Goal: Task Accomplishment & Management: Complete application form

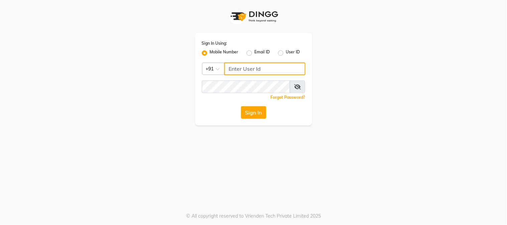
click at [256, 70] on input "Username" at bounding box center [264, 69] width 81 height 13
type input "9599481214"
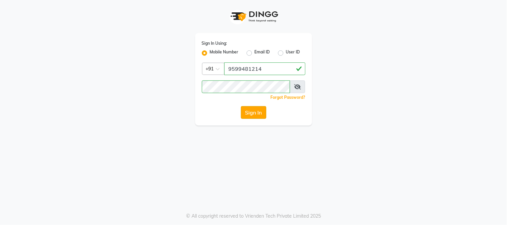
click at [256, 111] on button "Sign In" at bounding box center [253, 112] width 25 height 13
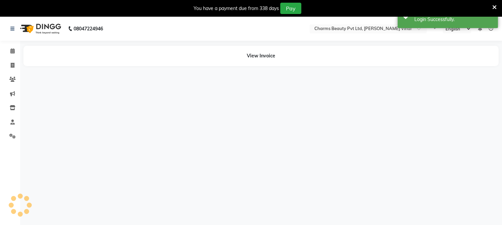
select select "en"
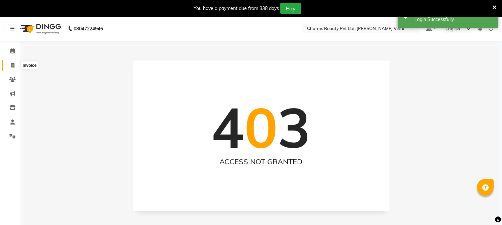
click at [12, 64] on icon at bounding box center [13, 65] width 4 height 5
select select "service"
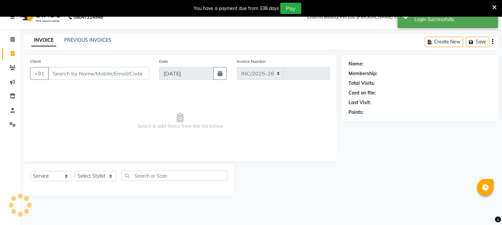
select select "868"
type input "0713"
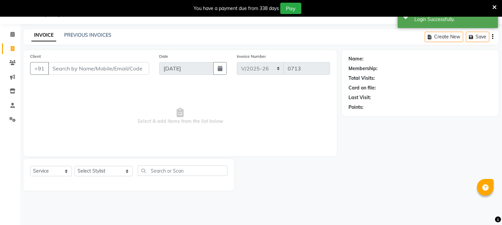
click at [125, 72] on input "Client" at bounding box center [98, 68] width 101 height 13
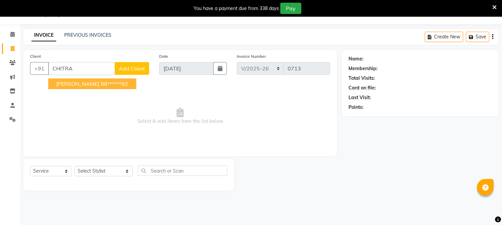
click at [125, 80] on button "[PERSON_NAME] 98******92" at bounding box center [92, 84] width 88 height 11
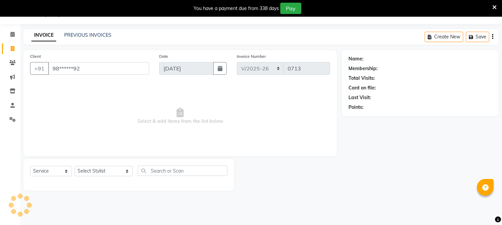
type input "98******92"
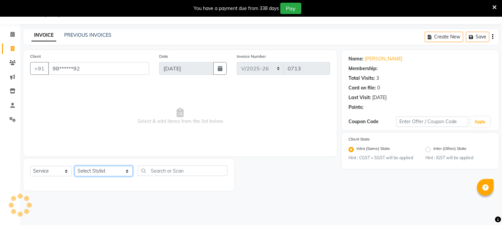
click at [117, 172] on select "Select Stylist AARTI [PERSON_NAME] [PERSON_NAME] BEAUTY PVT LTD [PERSON_NAME] V…" at bounding box center [104, 171] width 58 height 10
select select "1: Object"
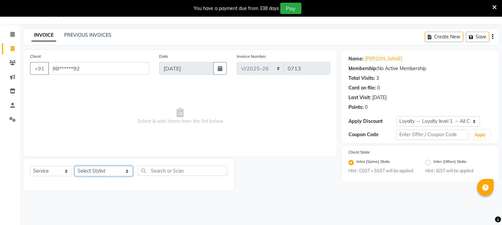
select select "66404"
click at [75, 167] on select "Select Stylist AARTI [PERSON_NAME] [PERSON_NAME] BEAUTY PVT LTD [PERSON_NAME] V…" at bounding box center [104, 171] width 58 height 10
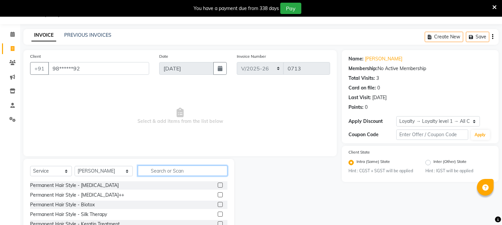
click at [158, 174] on input "text" at bounding box center [183, 171] width 90 height 10
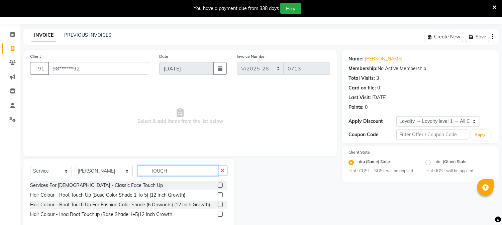
type input "TOUCH"
click at [219, 184] on label at bounding box center [220, 185] width 5 height 5
click at [219, 184] on input "checkbox" at bounding box center [220, 186] width 4 height 4
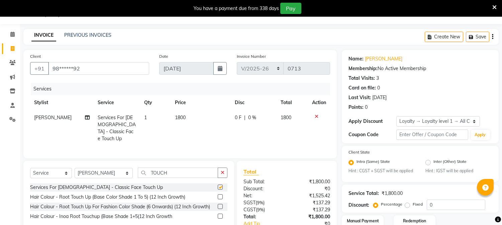
checkbox input "false"
click at [316, 115] on icon at bounding box center [317, 116] width 4 height 5
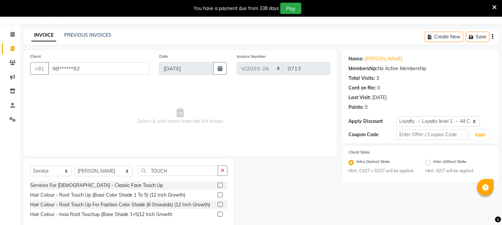
scroll to position [31, 0]
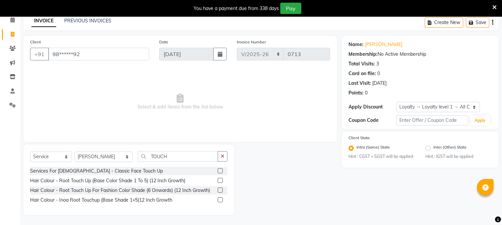
click at [175, 163] on div "Select Service Product Membership Package Voucher Prepaid Gift Card Select Styl…" at bounding box center [128, 160] width 197 height 16
click at [175, 160] on input "TOUCH" at bounding box center [178, 157] width 80 height 10
type input "T"
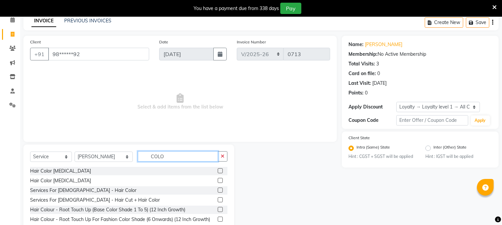
type input "COLO"
click at [218, 190] on label at bounding box center [220, 190] width 5 height 5
click at [218, 190] on input "checkbox" at bounding box center [220, 191] width 4 height 4
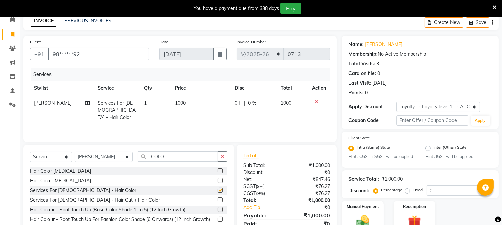
checkbox input "false"
click at [316, 98] on td at bounding box center [319, 110] width 22 height 29
click at [316, 104] on icon at bounding box center [317, 102] width 4 height 5
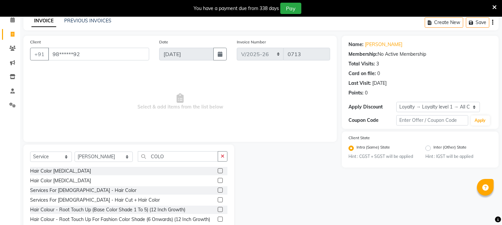
click at [218, 209] on label at bounding box center [220, 209] width 5 height 5
click at [218, 209] on input "checkbox" at bounding box center [220, 210] width 4 height 4
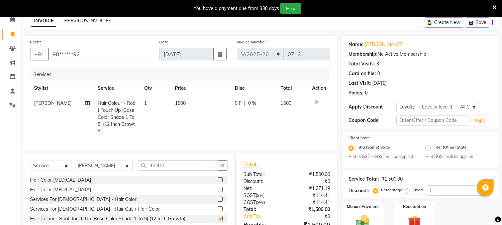
checkbox input "false"
click at [201, 99] on td "1500" at bounding box center [201, 117] width 60 height 43
select select "66404"
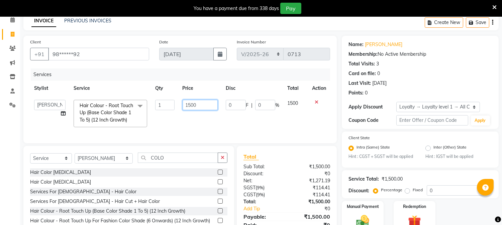
click at [201, 100] on input "1500" at bounding box center [200, 105] width 35 height 10
type input "1350"
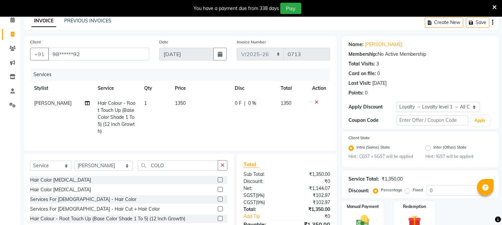
click at [196, 125] on td "1350" at bounding box center [201, 117] width 60 height 43
select select "66404"
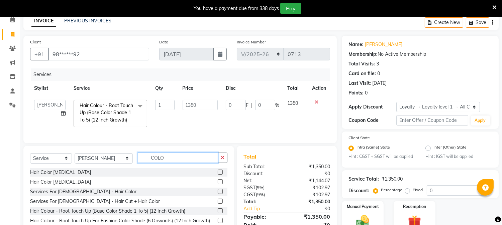
click at [173, 163] on input "COLO" at bounding box center [178, 158] width 80 height 10
type input "C"
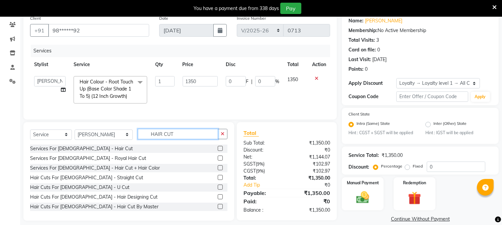
scroll to position [66, 0]
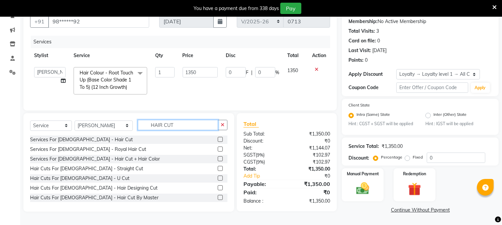
type input "HAIR CUT"
click at [218, 191] on label at bounding box center [220, 188] width 5 height 5
click at [218, 191] on input "checkbox" at bounding box center [220, 188] width 4 height 4
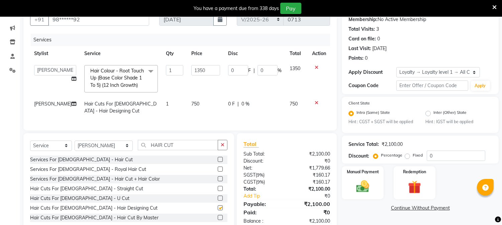
checkbox input "false"
click at [200, 103] on td "750" at bounding box center [205, 108] width 37 height 22
select select "66404"
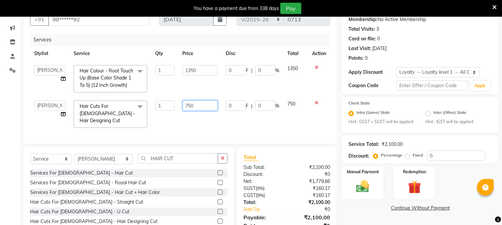
click at [206, 104] on input "750" at bounding box center [200, 106] width 35 height 10
type input "750"
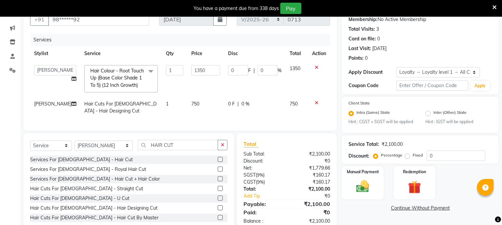
click at [207, 119] on div "Services Stylist Service Qty Price Disc Total Action AARTI Akash [PERSON_NAME] …" at bounding box center [180, 79] width 300 height 90
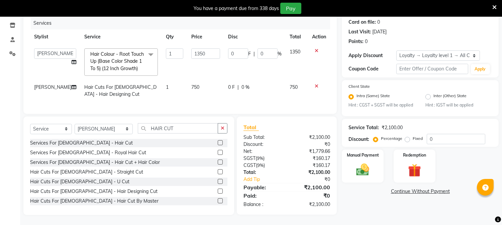
scroll to position [88, 0]
click at [364, 163] on img at bounding box center [363, 171] width 22 height 16
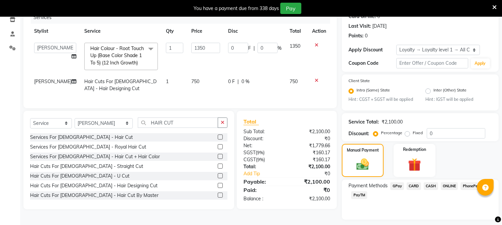
click at [429, 186] on span "CASH" at bounding box center [431, 187] width 14 height 8
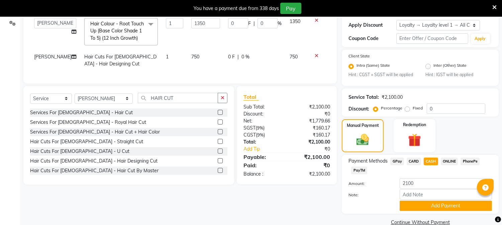
scroll to position [125, 0]
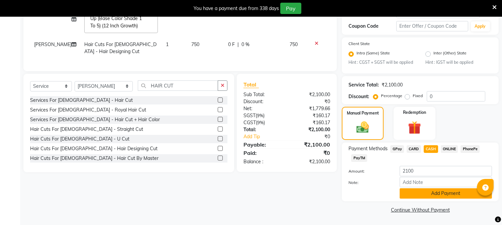
click at [440, 195] on button "Add Payment" at bounding box center [446, 194] width 92 height 10
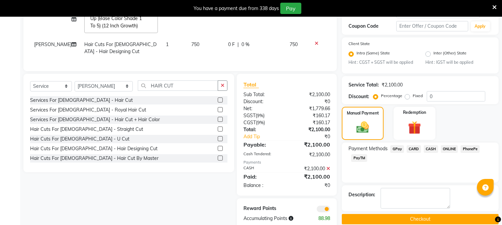
click at [411, 221] on button "Checkout" at bounding box center [420, 219] width 157 height 10
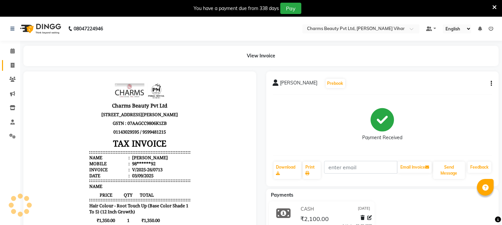
click at [11, 61] on link "Invoice" at bounding box center [10, 65] width 16 height 11
select select "service"
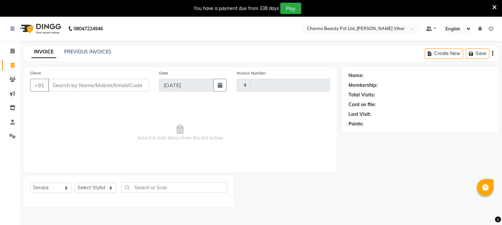
type input "0714"
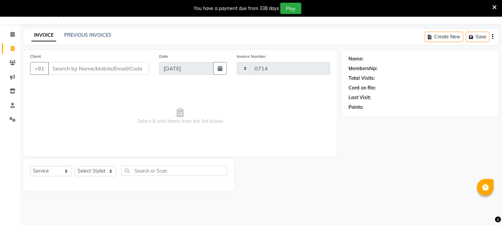
select select "868"
click at [67, 73] on input "Client" at bounding box center [98, 68] width 101 height 13
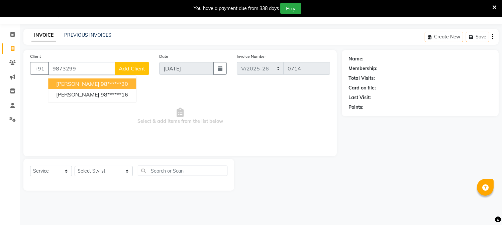
click at [83, 85] on span "[PERSON_NAME]" at bounding box center [77, 84] width 43 height 7
type input "98******30"
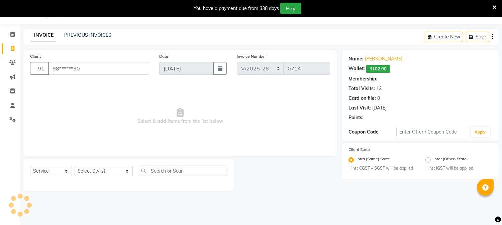
select select "1: Object"
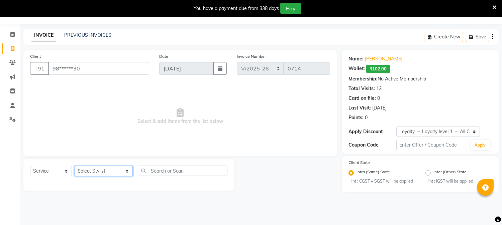
click at [119, 173] on select "Select Stylist AARTI [PERSON_NAME] [PERSON_NAME] BEAUTY PVT LTD [PERSON_NAME] V…" at bounding box center [104, 171] width 58 height 10
select select "31907"
click at [75, 167] on select "Select Stylist AARTI [PERSON_NAME] [PERSON_NAME] BEAUTY PVT LTD [PERSON_NAME] V…" at bounding box center [104, 171] width 58 height 10
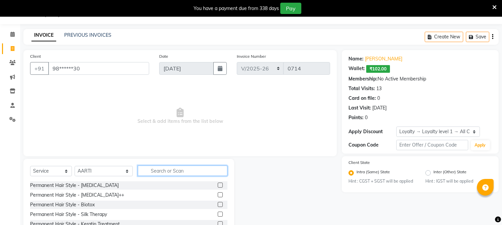
click at [160, 175] on input "text" at bounding box center [183, 171] width 90 height 10
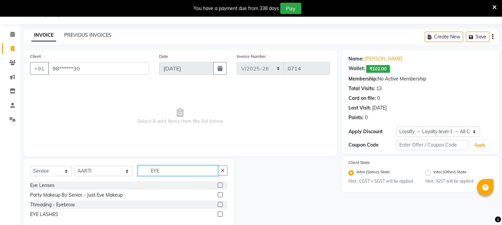
type input "EYE"
click at [220, 205] on label at bounding box center [220, 204] width 5 height 5
click at [220, 205] on input "checkbox" at bounding box center [220, 205] width 4 height 4
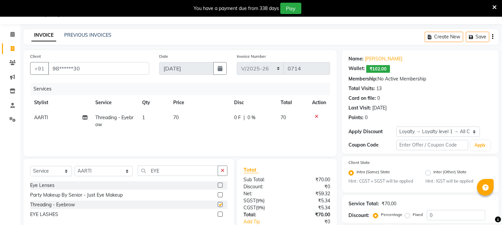
checkbox input "false"
click at [158, 169] on input "EYE" at bounding box center [178, 171] width 80 height 10
type input "E"
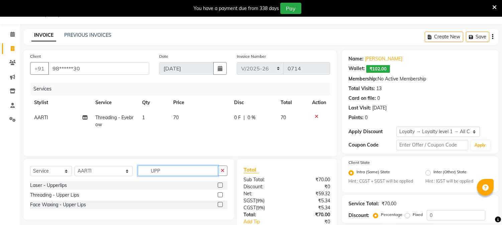
type input "UPP"
click at [218, 194] on label at bounding box center [220, 195] width 5 height 5
click at [218, 194] on input "checkbox" at bounding box center [220, 195] width 4 height 4
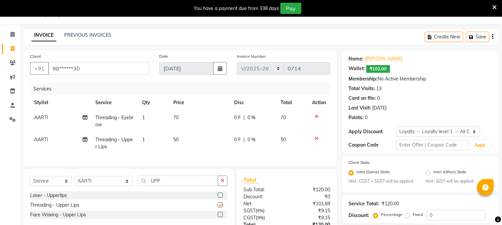
checkbox input "false"
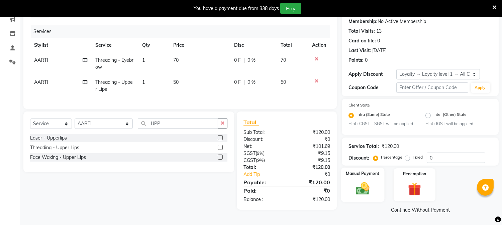
click at [380, 189] on div "Manual Payment" at bounding box center [362, 185] width 43 height 34
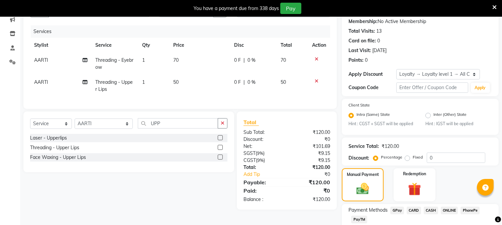
click at [428, 211] on span "CASH" at bounding box center [431, 211] width 14 height 8
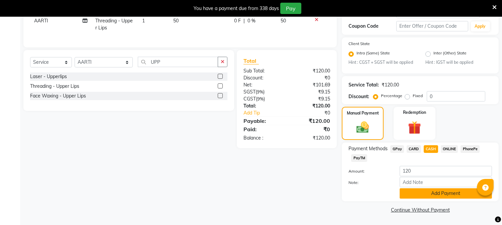
click at [454, 193] on button "Add Payment" at bounding box center [446, 194] width 92 height 10
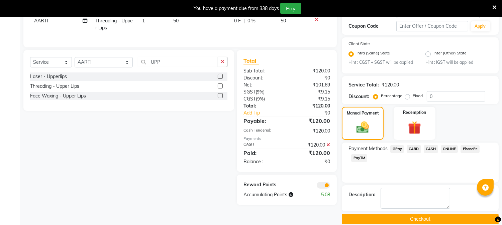
click at [425, 219] on button "Checkout" at bounding box center [420, 219] width 157 height 10
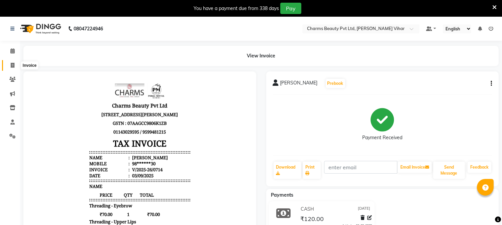
click at [8, 63] on span at bounding box center [13, 66] width 12 height 8
select select "service"
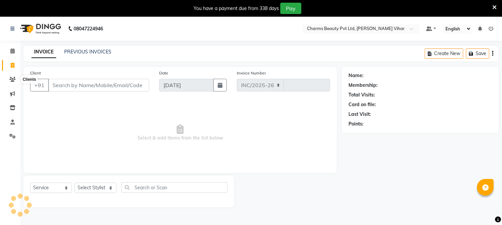
select select "868"
type input "0715"
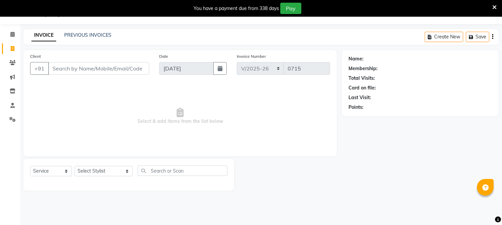
click at [105, 65] on input "Client" at bounding box center [98, 68] width 101 height 13
click at [92, 68] on input "Client" at bounding box center [98, 68] width 101 height 13
click at [61, 68] on input "Client" at bounding box center [98, 68] width 101 height 13
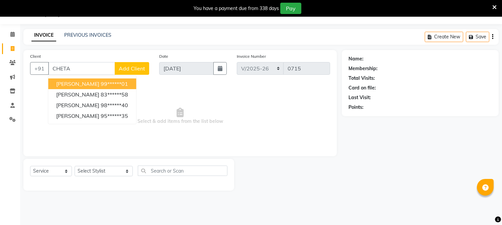
click at [53, 130] on span "Select & add items from the list below" at bounding box center [180, 116] width 300 height 67
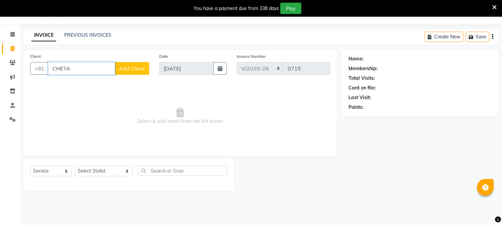
click at [86, 66] on input "CHETA" at bounding box center [81, 68] width 67 height 13
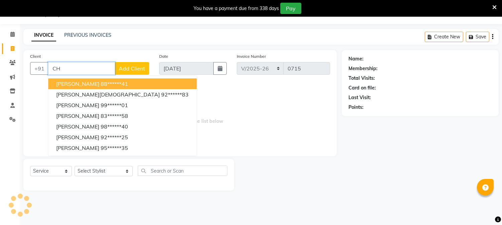
type input "C"
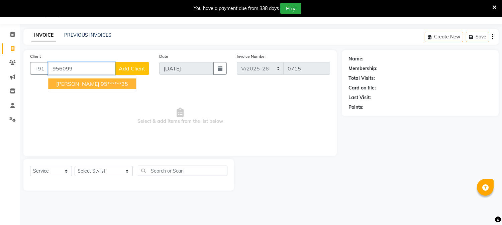
click at [101, 84] on ngb-highlight "95******35" at bounding box center [114, 84] width 27 height 7
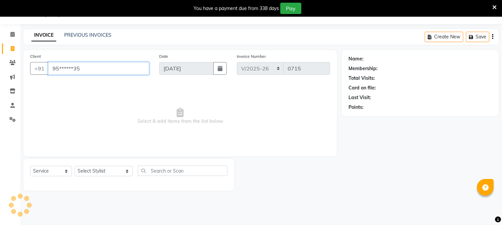
type input "95******35"
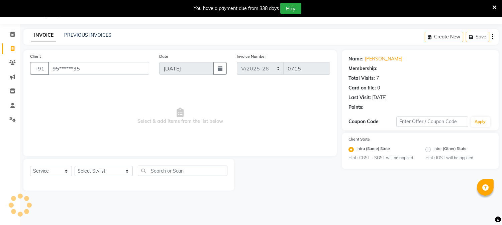
radio input "false"
radio input "true"
select select "1: Object"
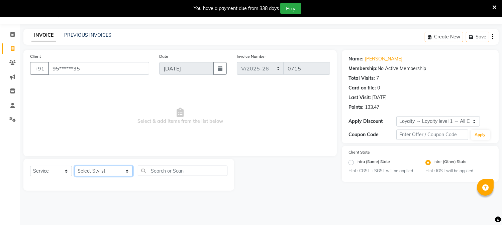
click at [118, 174] on select "Select Stylist AARTI [PERSON_NAME] [PERSON_NAME] BEAUTY PVT LTD [PERSON_NAME] V…" at bounding box center [104, 171] width 58 height 10
select select "66404"
click at [75, 167] on select "Select Stylist AARTI [PERSON_NAME] [PERSON_NAME] BEAUTY PVT LTD [PERSON_NAME] V…" at bounding box center [104, 171] width 58 height 10
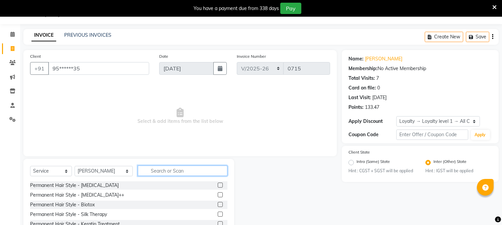
click at [157, 172] on input "text" at bounding box center [183, 171] width 90 height 10
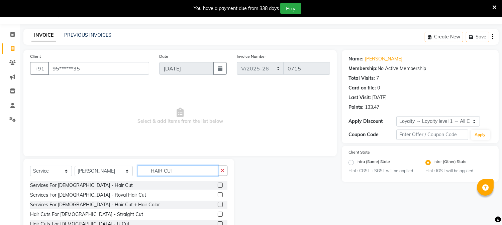
type input "HAIR CUT"
click at [218, 186] on label at bounding box center [220, 185] width 5 height 5
click at [218, 186] on input "checkbox" at bounding box center [220, 186] width 4 height 4
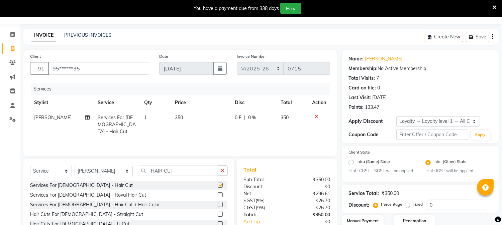
checkbox input "false"
click at [190, 119] on td "350" at bounding box center [201, 124] width 60 height 29
select select "66404"
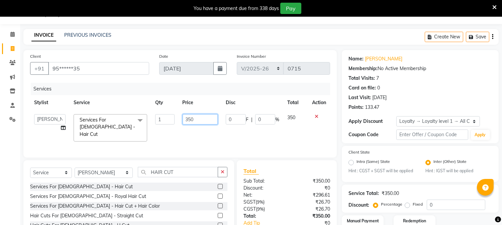
click at [203, 118] on input "350" at bounding box center [200, 119] width 35 height 10
type input "300"
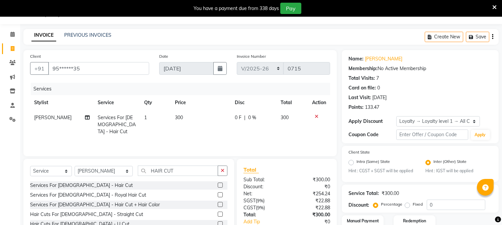
click at [191, 163] on div "Select Service Product Membership Package Voucher Prepaid Gift Card Select Styl…" at bounding box center [128, 208] width 211 height 99
click at [182, 171] on input "HAIR CUT" at bounding box center [178, 171] width 80 height 10
type input "H"
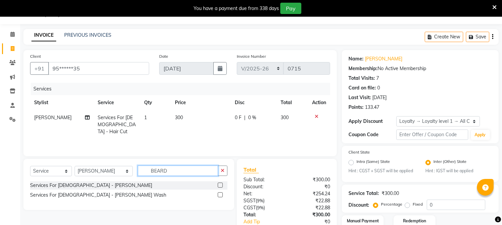
type input "BEARD"
click at [221, 187] on label at bounding box center [220, 185] width 5 height 5
click at [221, 187] on input "checkbox" at bounding box center [220, 186] width 4 height 4
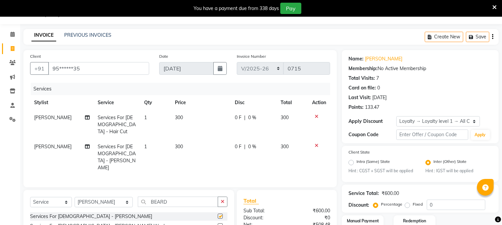
checkbox input "false"
click at [187, 139] on td "300" at bounding box center [201, 157] width 60 height 36
select select "66404"
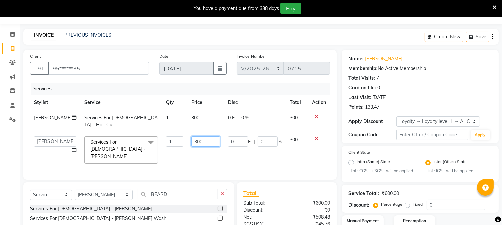
click at [202, 136] on input "300" at bounding box center [205, 141] width 29 height 10
type input "3"
type input "250"
click at [212, 152] on td "250" at bounding box center [205, 149] width 37 height 35
select select "66404"
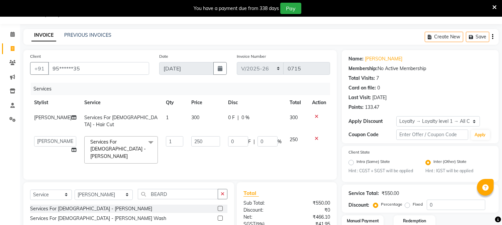
scroll to position [74, 0]
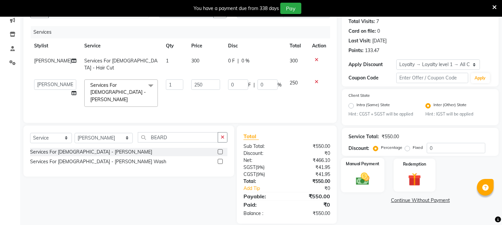
click at [364, 178] on img at bounding box center [363, 180] width 22 height 16
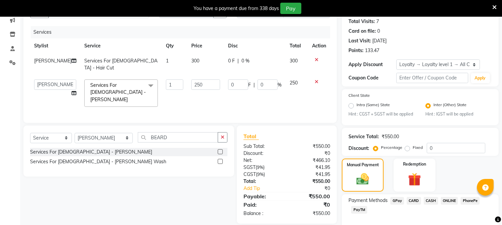
click at [357, 212] on span "PayTM" at bounding box center [359, 210] width 16 height 8
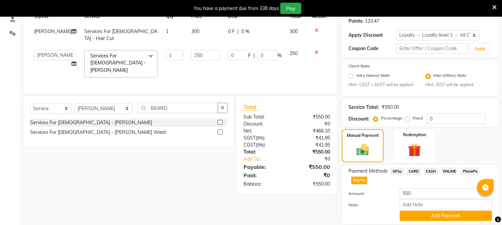
scroll to position [125, 0]
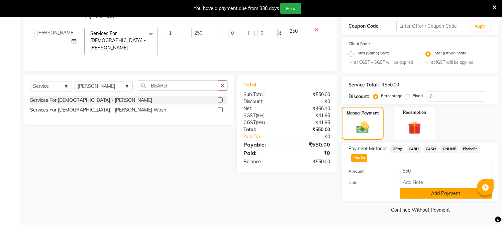
click at [451, 192] on button "Add Payment" at bounding box center [446, 194] width 92 height 10
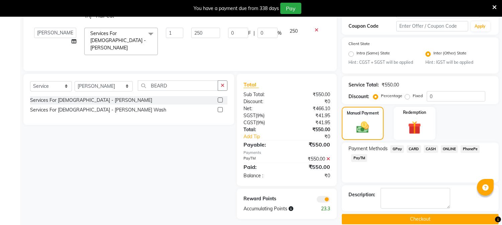
click at [431, 216] on button "Checkout" at bounding box center [420, 219] width 157 height 10
